Goal: Navigation & Orientation: Find specific page/section

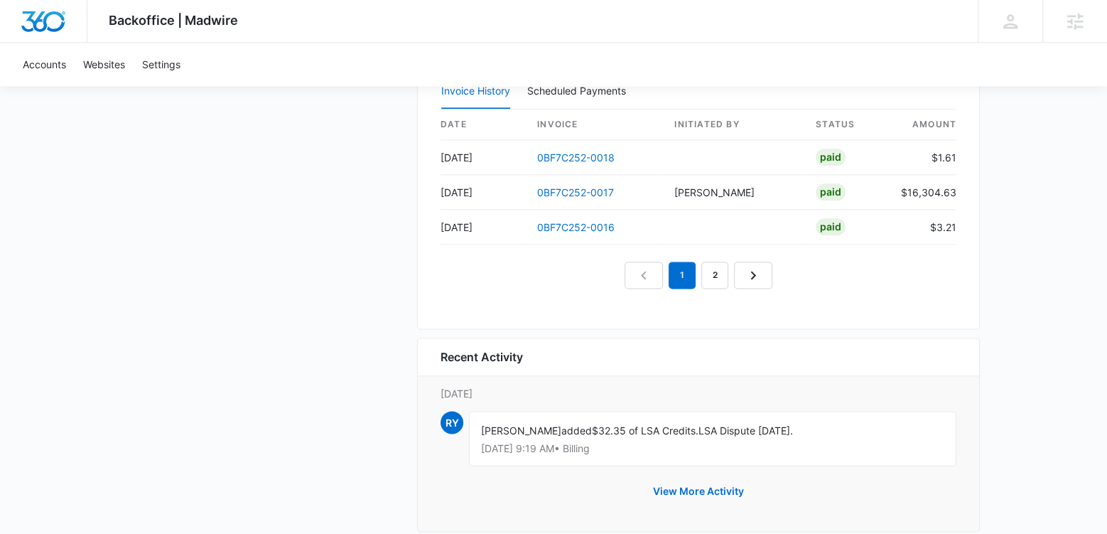
scroll to position [1629, 0]
click at [597, 188] on link "0BF7C252-0017" at bounding box center [575, 194] width 77 height 12
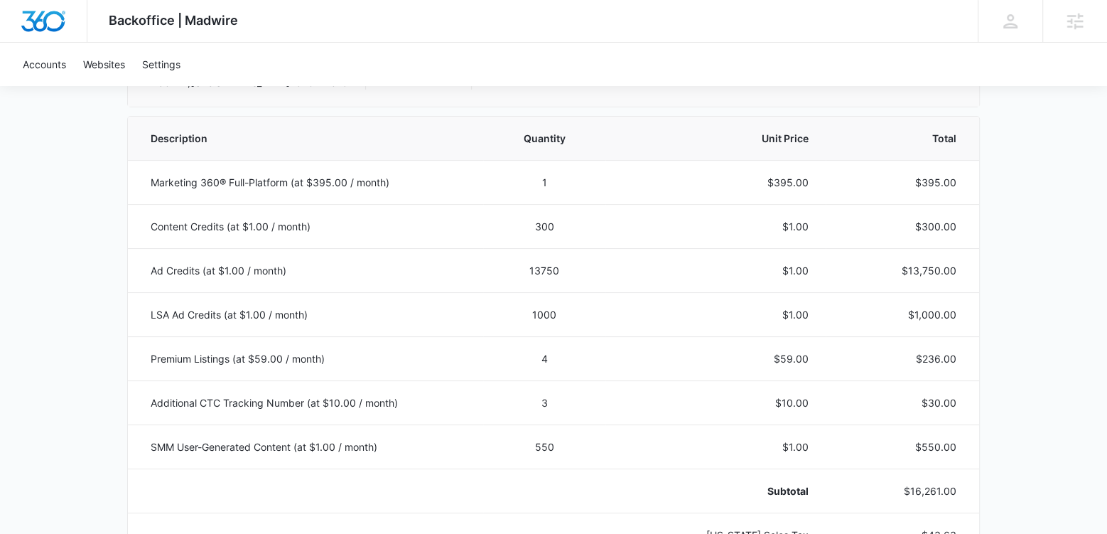
scroll to position [289, 0]
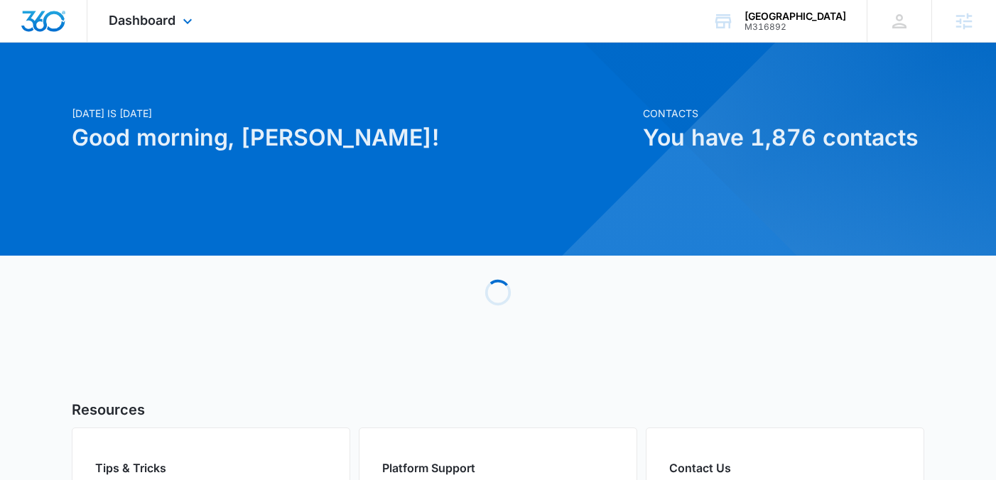
click at [165, 31] on div "Dashboard Apps Reputation Forms CRM Email Social Payments POS Content Ads Intel…" at bounding box center [152, 21] width 130 height 42
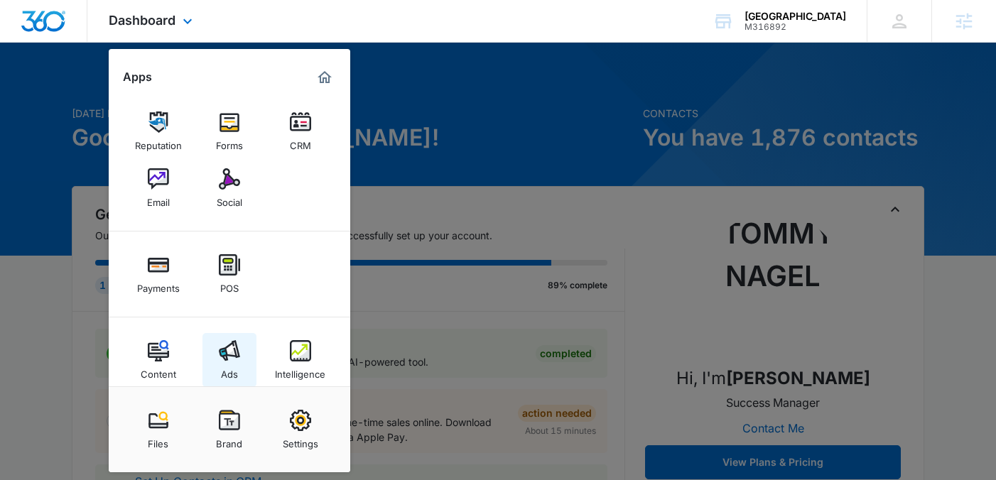
click at [225, 354] on img at bounding box center [229, 350] width 21 height 21
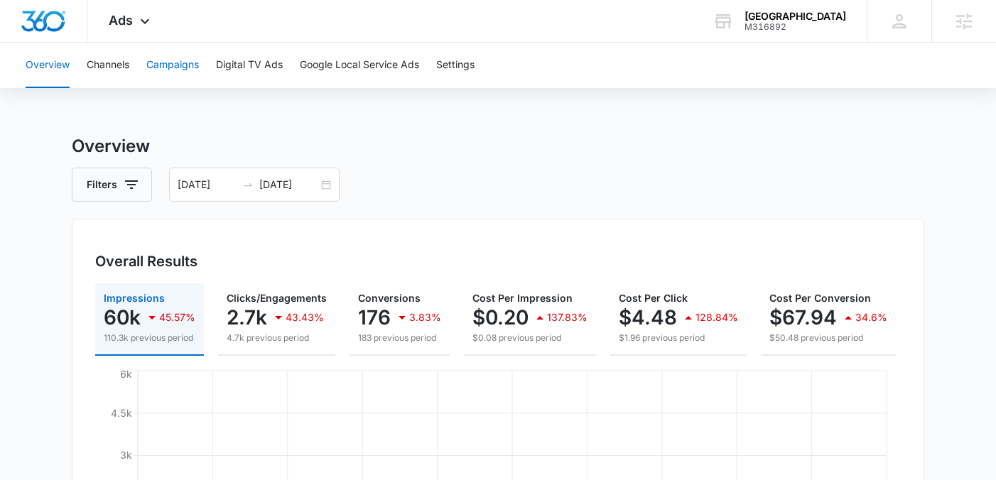
click at [174, 69] on button "Campaigns" at bounding box center [172, 65] width 53 height 45
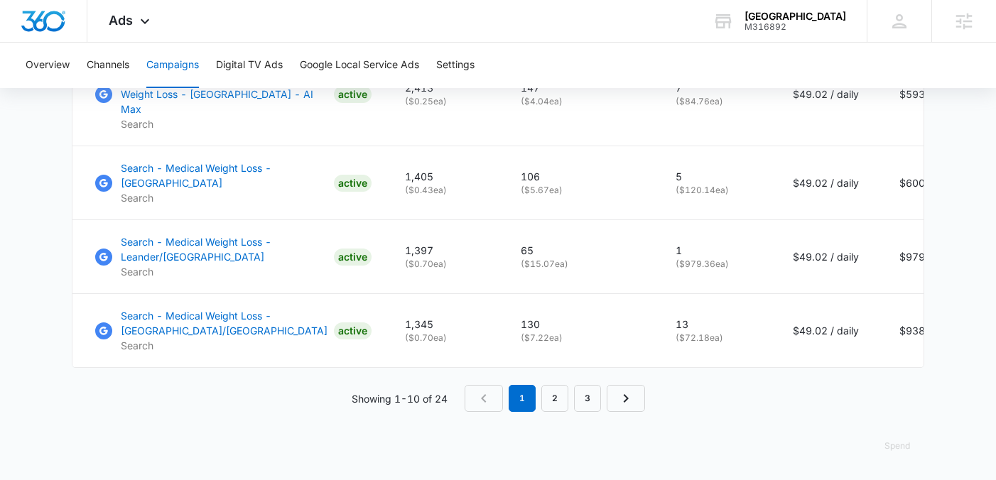
scroll to position [1181, 0]
click at [555, 403] on link "2" at bounding box center [554, 398] width 27 height 27
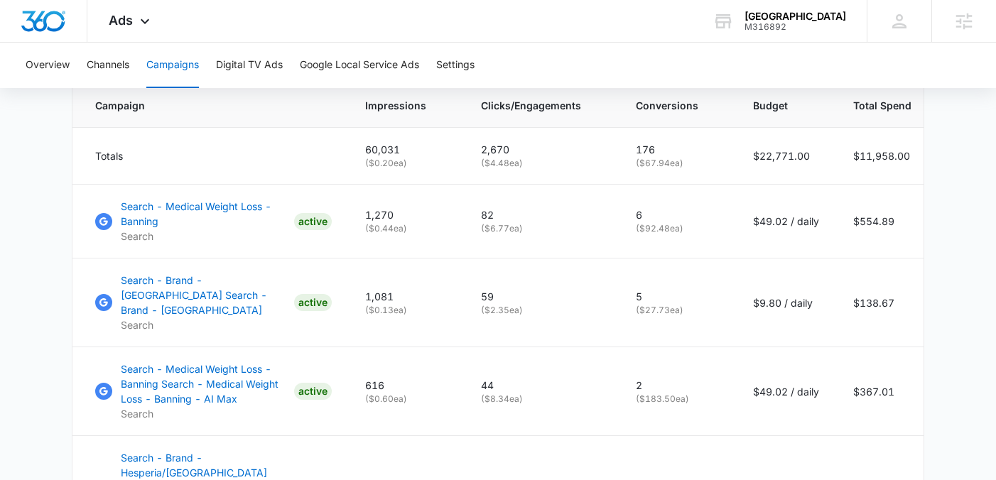
scroll to position [590, 0]
